Goal: Task Accomplishment & Management: Manage account settings

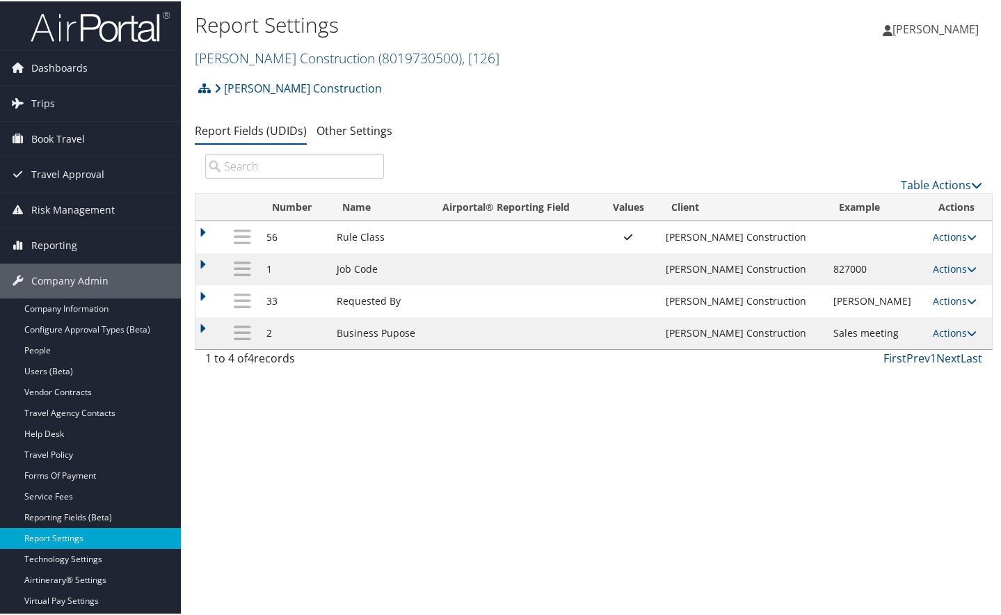
click at [206, 324] on td at bounding box center [211, 332] width 30 height 32
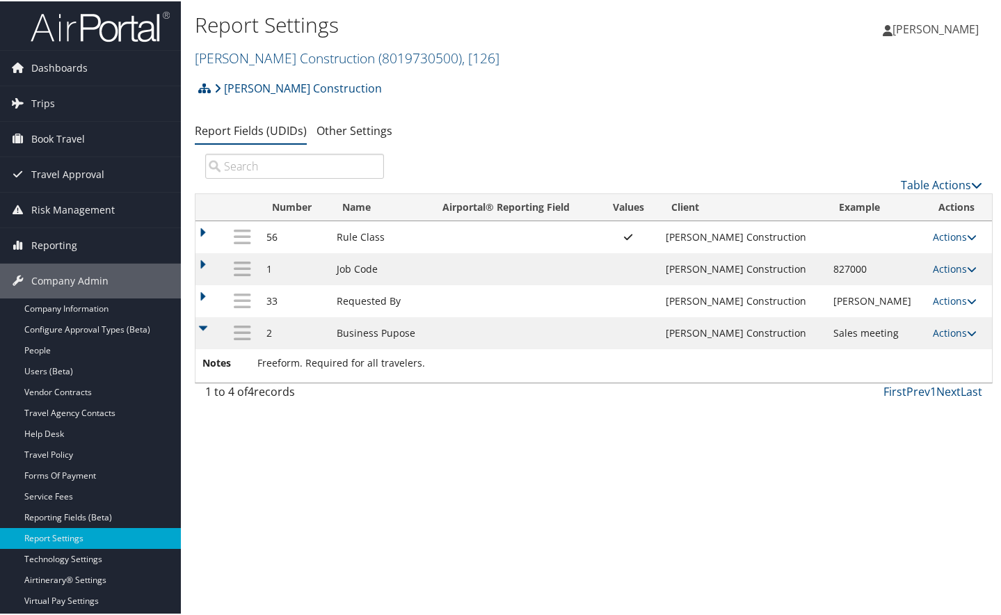
click at [206, 324] on td at bounding box center [211, 332] width 30 height 32
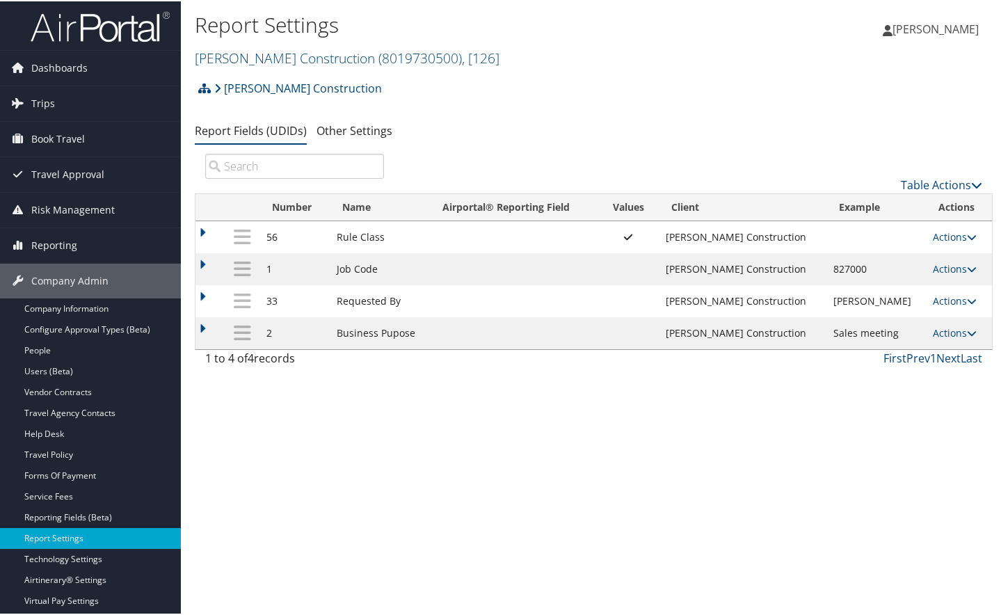
click at [222, 542] on div "Report Settings Jacobsen Construction ( 8019730500 ) , [ 126 ] Belcan (formerly…" at bounding box center [594, 307] width 826 height 615
click at [955, 236] on link "Actions" at bounding box center [955, 235] width 44 height 13
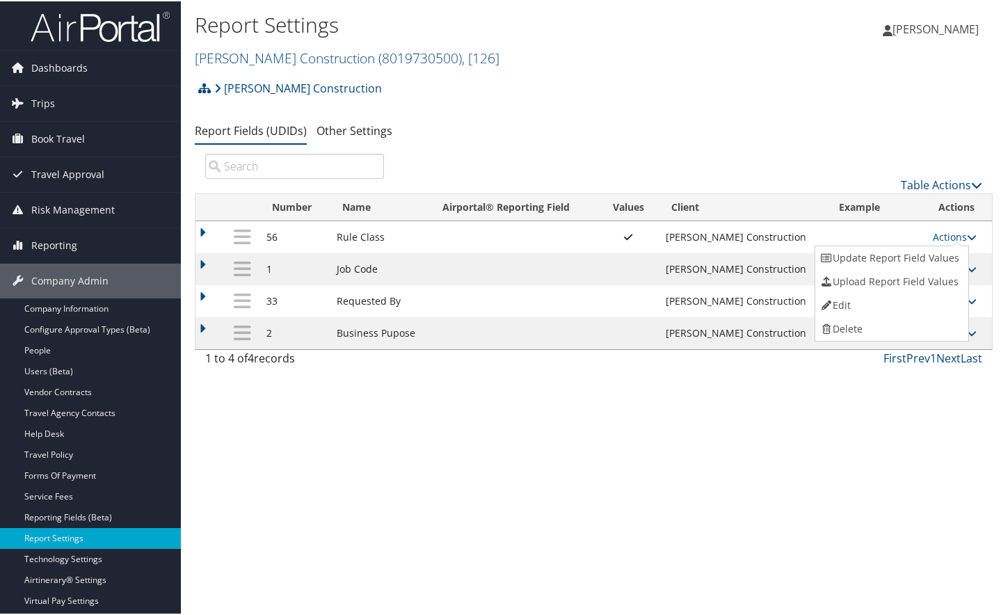
click at [680, 431] on div "Report Settings Jacobsen Construction ( 8019730500 ) , [ 126 ] Belcan (formerly…" at bounding box center [594, 307] width 826 height 615
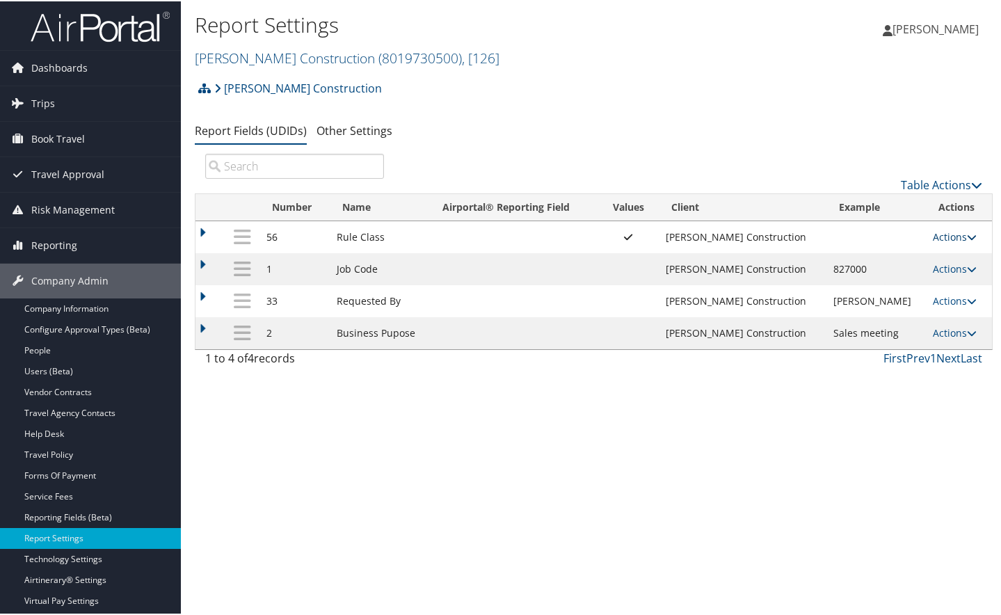
click at [967, 237] on icon at bounding box center [972, 236] width 10 height 10
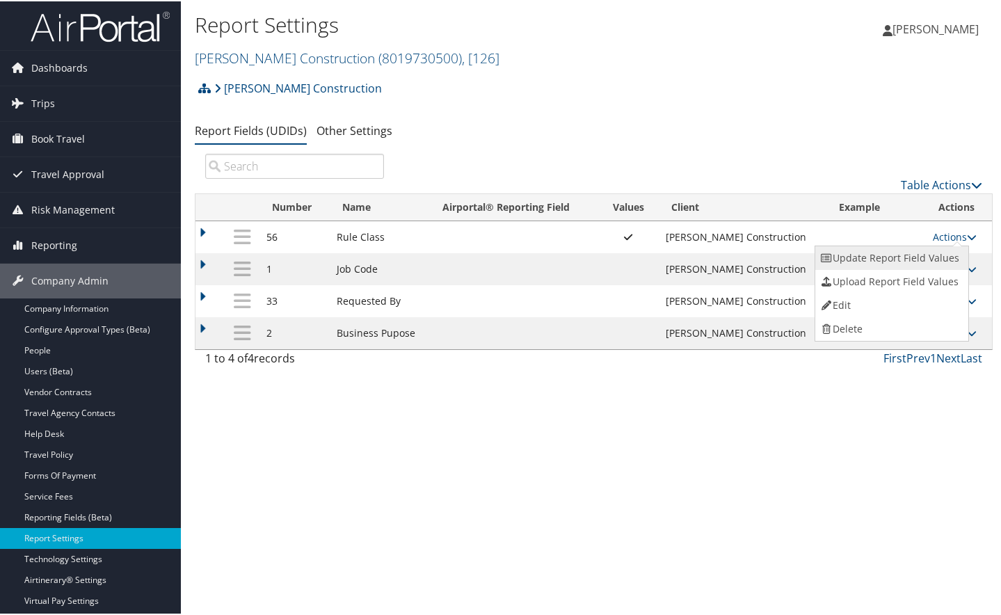
click at [916, 264] on link "Update Report Field Values" at bounding box center [891, 257] width 150 height 24
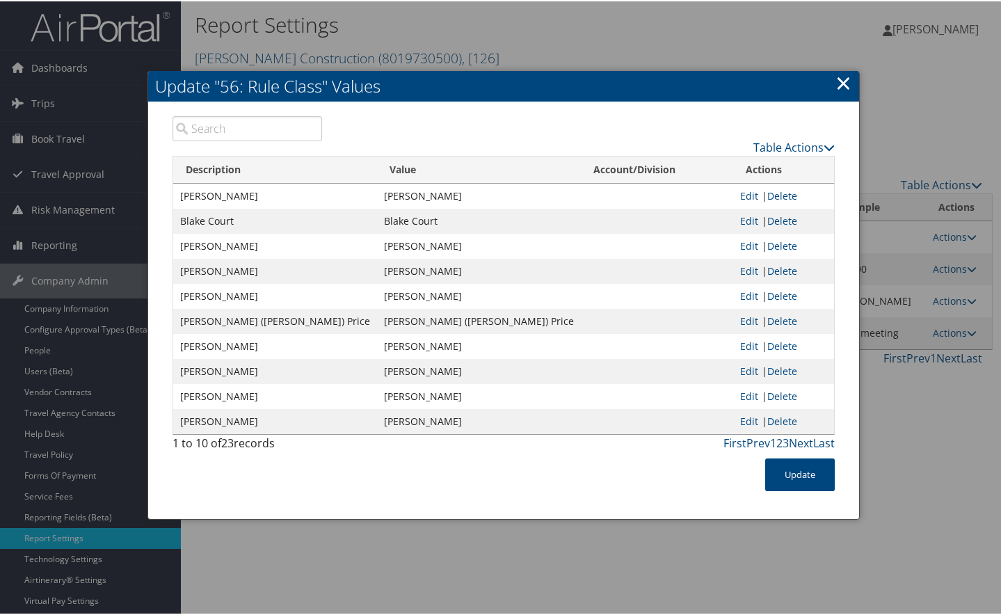
click at [847, 84] on link "×" at bounding box center [844, 81] width 16 height 28
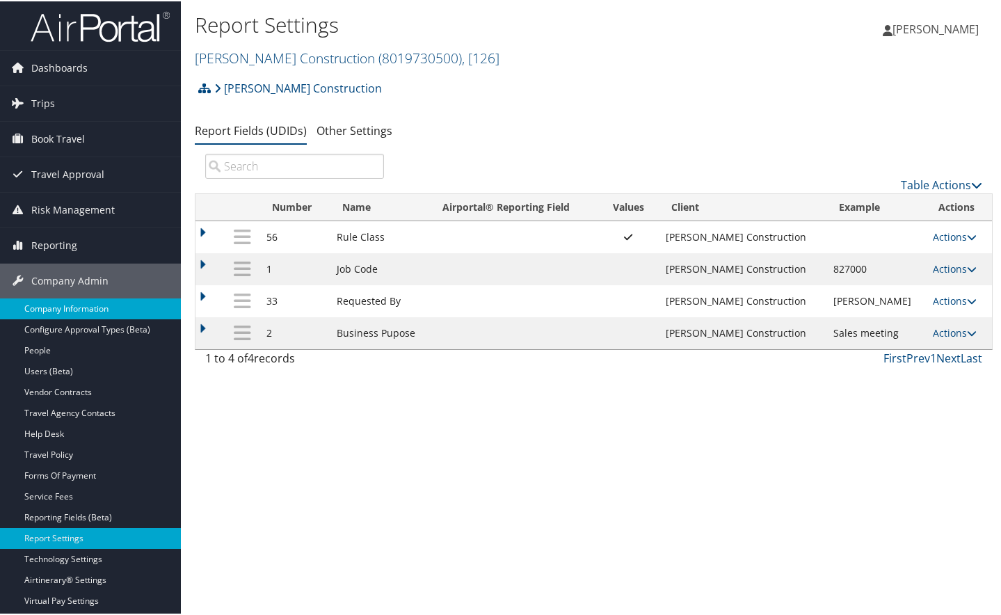
click at [75, 305] on link "Company Information" at bounding box center [90, 307] width 181 height 21
